Goal: Task Accomplishment & Management: Manage account settings

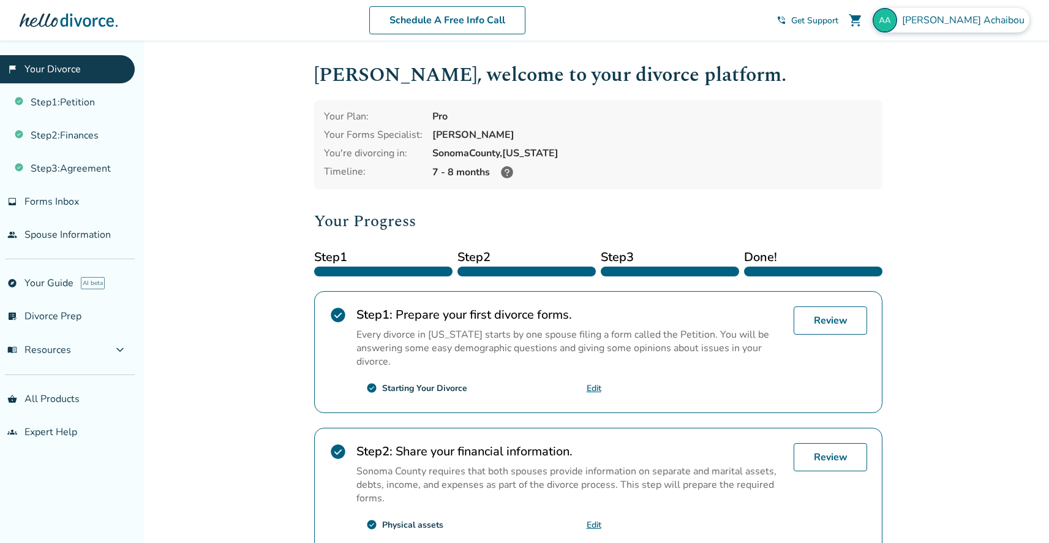
click at [975, 20] on span "[PERSON_NAME]" at bounding box center [965, 19] width 127 height 13
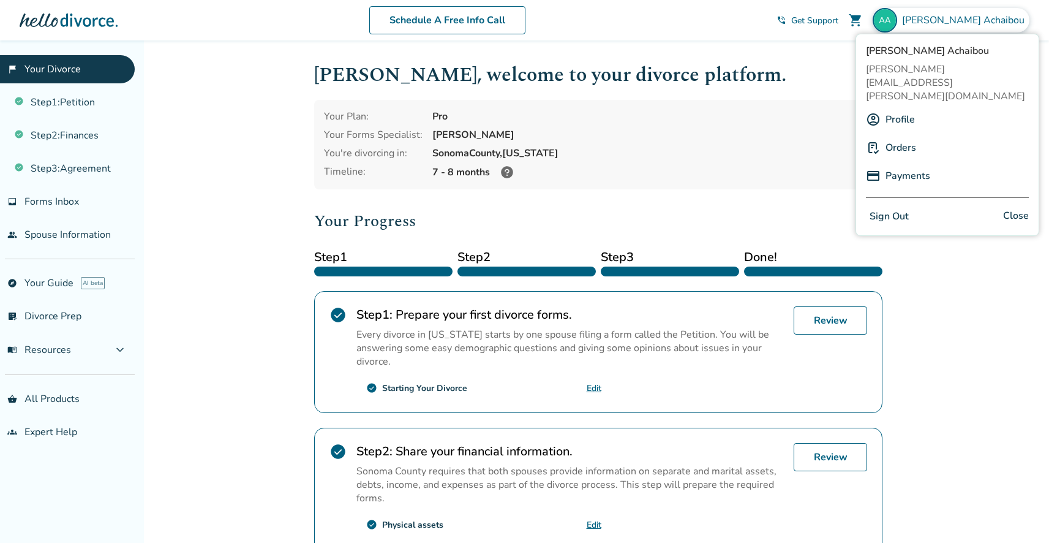
click at [901, 164] on link "Payments" at bounding box center [908, 175] width 45 height 23
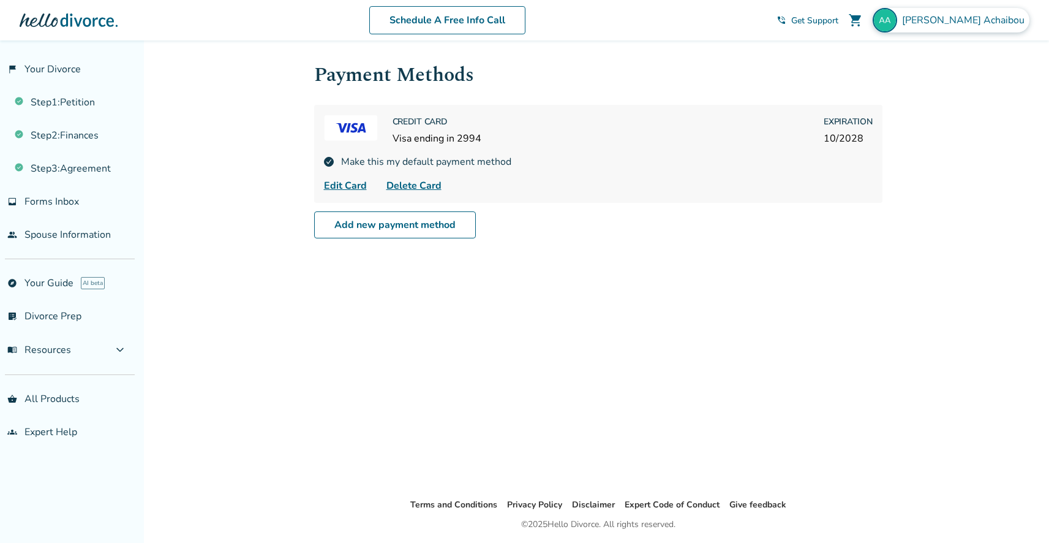
click at [975, 20] on span "[PERSON_NAME]" at bounding box center [965, 19] width 127 height 13
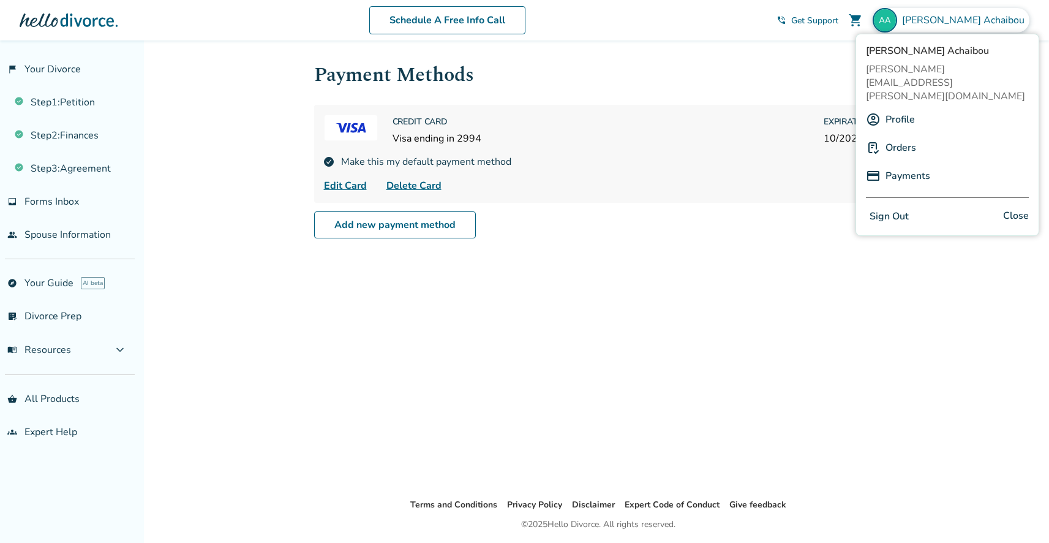
click at [896, 136] on link "Orders" at bounding box center [901, 147] width 31 height 23
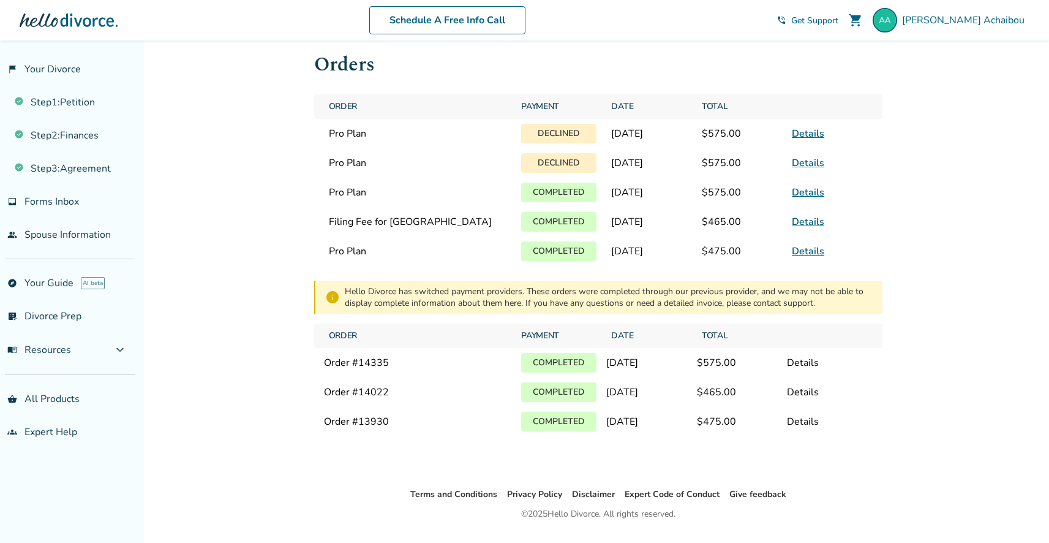
scroll to position [16, 0]
